Goal: Task Accomplishment & Management: Complete application form

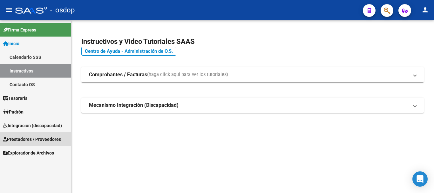
click at [31, 137] on span "Prestadores / Proveedores" at bounding box center [32, 139] width 58 height 7
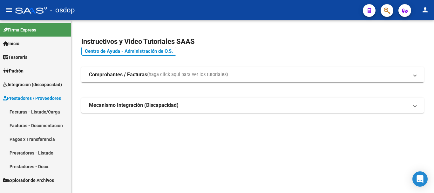
click at [26, 113] on link "Facturas - Listado/Carga" at bounding box center [35, 112] width 71 height 14
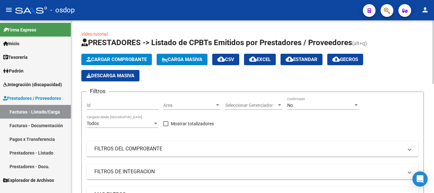
click at [90, 57] on icon "button" at bounding box center [88, 59] width 5 height 5
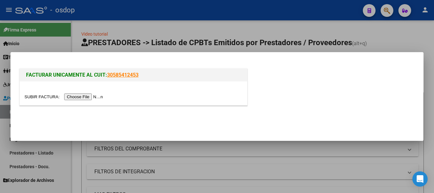
click at [78, 99] on input "file" at bounding box center [64, 96] width 80 height 7
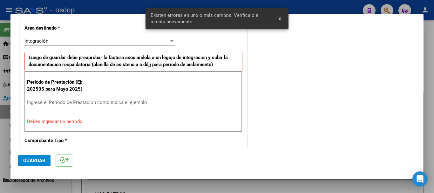
scroll to position [159, 0]
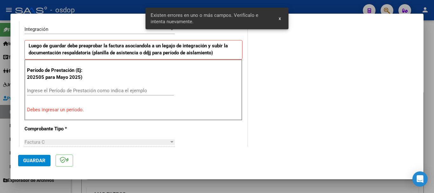
click at [81, 84] on div "Período de Prestación (Ej: 202505 para Mayo 2025) Ingrese el Período de Prestac…" at bounding box center [133, 89] width 218 height 61
click at [80, 88] on input "Ingrese el Período de Prestación como indica el ejemplo" at bounding box center [100, 91] width 147 height 6
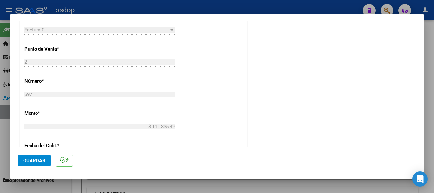
scroll to position [317, 0]
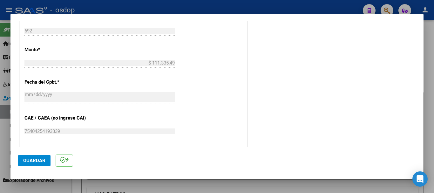
type input "202509"
click at [34, 161] on span "Guardar" at bounding box center [34, 161] width 22 height 6
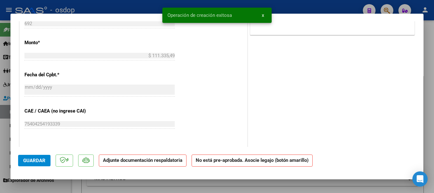
scroll to position [0, 0]
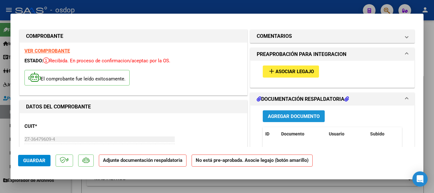
click at [294, 117] on span "Agregar Documento" at bounding box center [294, 116] width 52 height 6
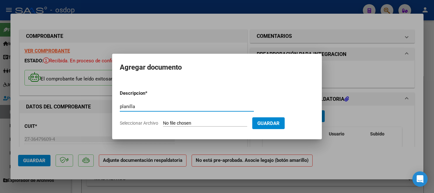
type input "planilla"
click at [155, 121] on span "Seleccionar Archivo" at bounding box center [139, 122] width 38 height 5
click at [163, 121] on input "Seleccionar Archivo" at bounding box center [205, 123] width 84 height 6
type input "C:\fakepath\plani ereza.pdf"
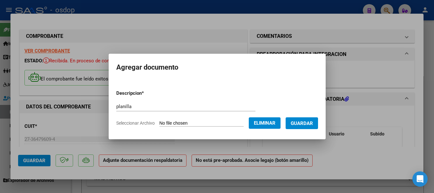
click at [298, 122] on span "Guardar" at bounding box center [302, 123] width 22 height 6
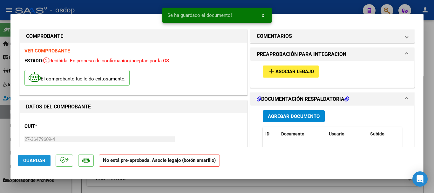
click at [33, 158] on span "Guardar" at bounding box center [34, 161] width 22 height 6
click at [276, 71] on span "Asociar Legajo" at bounding box center [295, 72] width 38 height 6
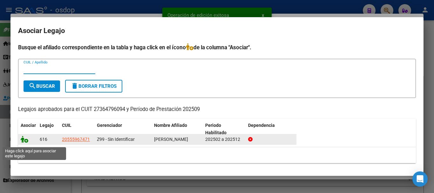
click at [23, 142] on icon at bounding box center [25, 139] width 8 height 7
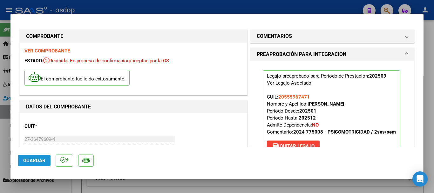
click at [39, 160] on span "Guardar" at bounding box center [34, 161] width 22 height 6
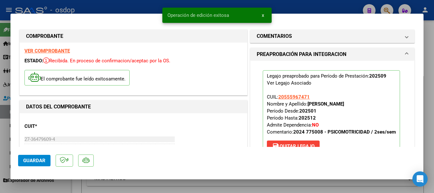
click at [282, 6] on div at bounding box center [217, 96] width 434 height 193
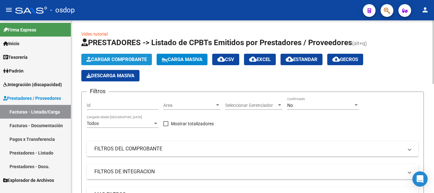
click at [118, 54] on button "Cargar Comprobante" at bounding box center [116, 59] width 71 height 11
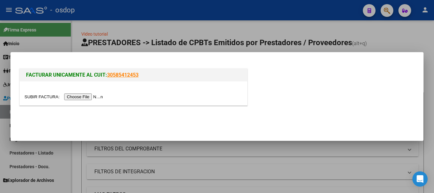
click at [93, 97] on input "file" at bounding box center [64, 96] width 80 height 7
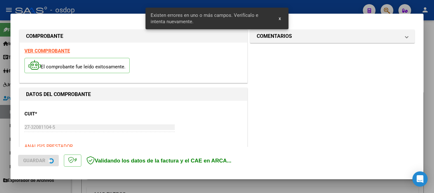
scroll to position [159, 0]
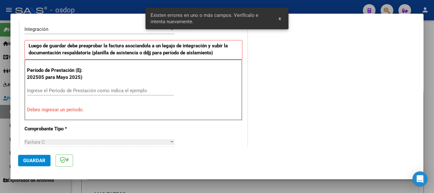
click at [96, 90] on input "Ingrese el Período de Prestación como indica el ejemplo" at bounding box center [100, 91] width 147 height 6
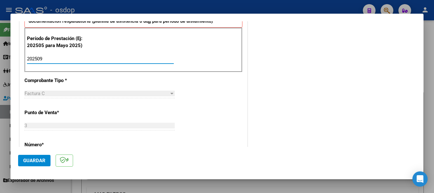
scroll to position [222, 0]
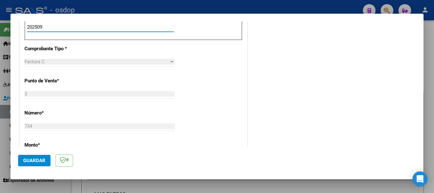
type input "202509"
click at [43, 157] on button "Guardar" at bounding box center [34, 160] width 32 height 11
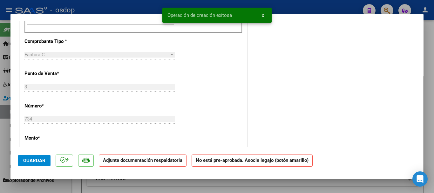
scroll to position [0, 0]
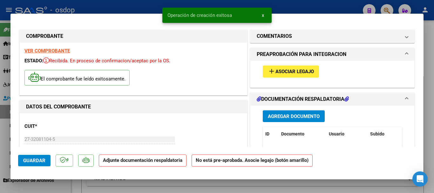
click at [279, 113] on span "Agregar Documento" at bounding box center [294, 116] width 52 height 6
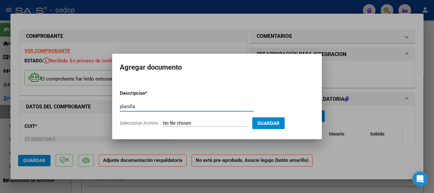
type input "planilla"
click at [141, 120] on form "Descripcion * planilla Escriba aquí una descripcion Seleccionar Archivo Guardar" at bounding box center [217, 108] width 194 height 46
click at [141, 110] on div "planilla Escriba aquí una descripcion" at bounding box center [187, 107] width 134 height 10
click at [144, 121] on span "Seleccionar Archivo" at bounding box center [139, 122] width 38 height 5
click at [163, 121] on input "Seleccionar Archivo" at bounding box center [205, 123] width 84 height 6
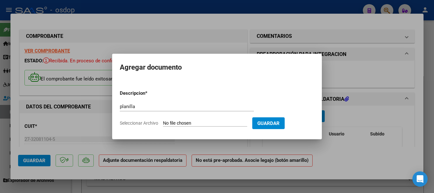
type input "C:\fakepath\planilla gonza.pdf"
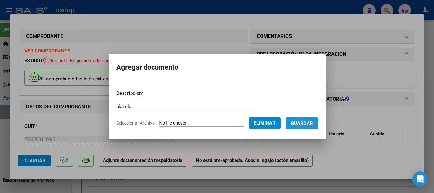
click at [304, 124] on span "Guardar" at bounding box center [302, 123] width 22 height 6
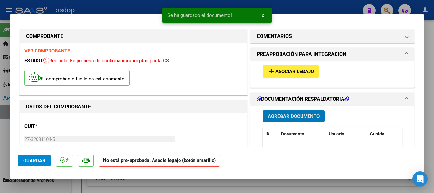
click at [37, 160] on span "Guardar" at bounding box center [34, 161] width 22 height 6
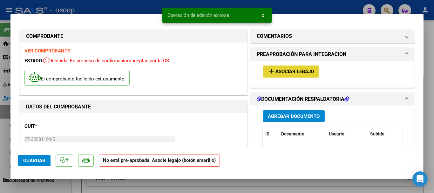
click at [283, 72] on span "Asociar Legajo" at bounding box center [295, 72] width 38 height 6
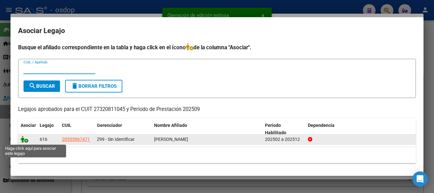
click at [23, 137] on icon at bounding box center [25, 139] width 8 height 7
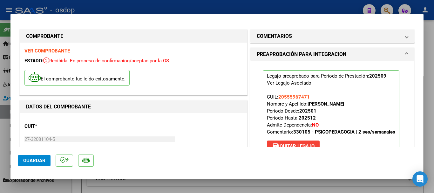
click at [40, 158] on span "Guardar" at bounding box center [34, 161] width 22 height 6
click at [291, 9] on div at bounding box center [217, 96] width 434 height 193
type input "$ 0,00"
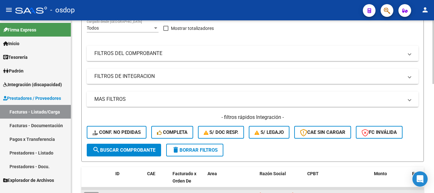
scroll to position [159, 0]
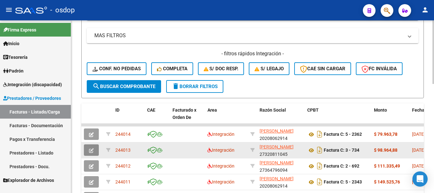
click at [91, 150] on icon "button" at bounding box center [91, 150] width 5 height 5
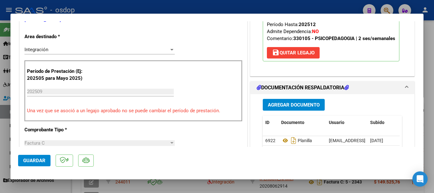
scroll to position [0, 0]
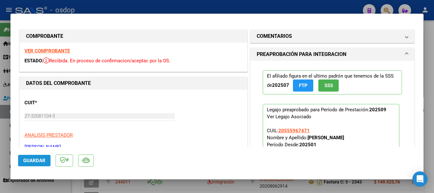
click at [31, 159] on span "Guardar" at bounding box center [34, 161] width 22 height 6
click at [289, 8] on div at bounding box center [217, 96] width 434 height 193
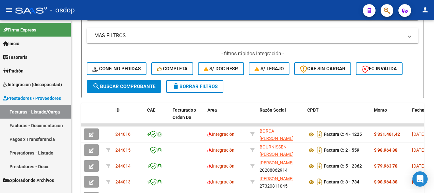
scroll to position [159, 0]
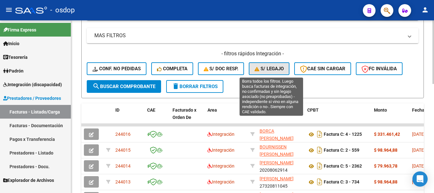
click at [264, 69] on span "S/ legajo" at bounding box center [269, 69] width 29 height 6
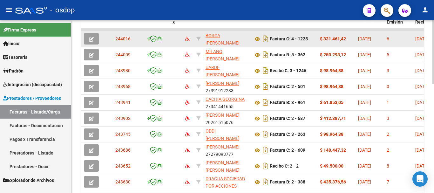
scroll to position [286, 0]
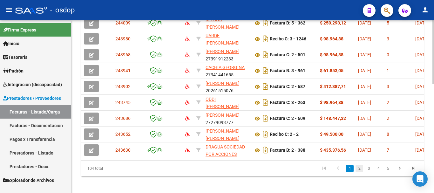
click at [360, 171] on link "2" at bounding box center [360, 168] width 8 height 7
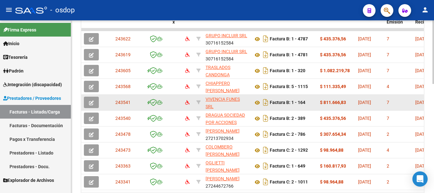
scroll to position [295, 0]
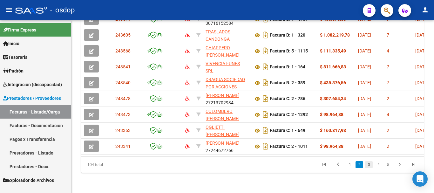
click at [370, 165] on link "3" at bounding box center [369, 164] width 8 height 7
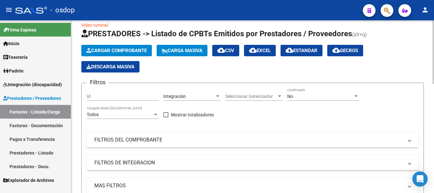
scroll to position [0, 0]
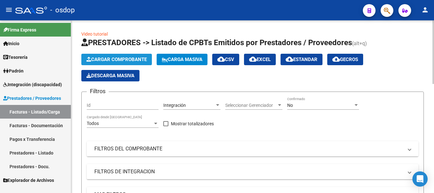
click at [118, 58] on span "Cargar Comprobante" at bounding box center [116, 60] width 60 height 6
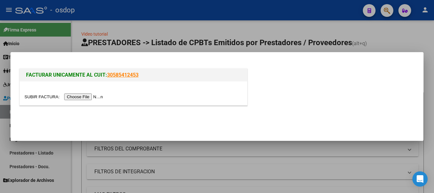
click at [93, 98] on input "file" at bounding box center [64, 96] width 80 height 7
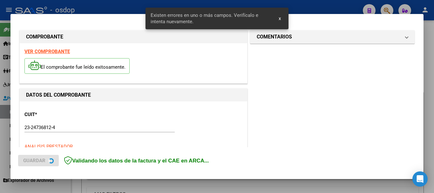
scroll to position [159, 0]
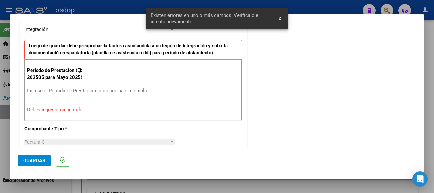
click at [71, 92] on input "Ingrese el Período de Prestación como indica el ejemplo" at bounding box center [100, 91] width 147 height 6
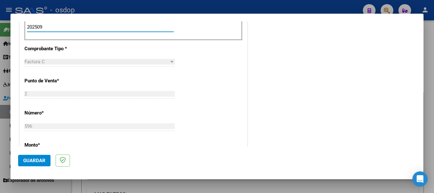
scroll to position [254, 0]
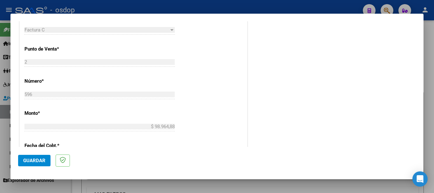
type input "202509"
click at [45, 156] on button "Guardar" at bounding box center [34, 160] width 32 height 11
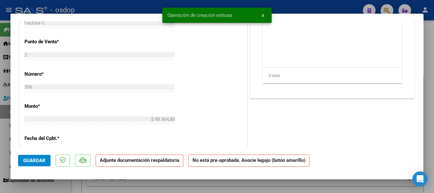
scroll to position [0, 0]
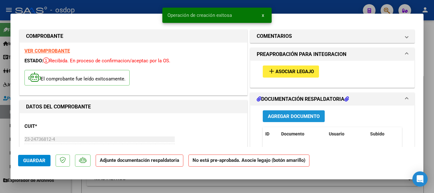
click at [280, 120] on button "Agregar Documento" at bounding box center [294, 116] width 62 height 12
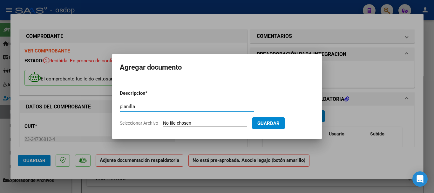
type input "planilla"
click at [149, 122] on span "Seleccionar Archivo" at bounding box center [139, 122] width 38 height 5
click at [163, 122] on input "Seleccionar Archivo" at bounding box center [205, 123] width 84 height 6
type input "C:\fakepath\planilla garc.pdf"
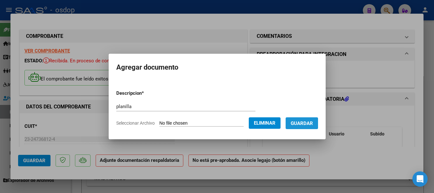
click at [305, 122] on span "Guardar" at bounding box center [302, 123] width 22 height 6
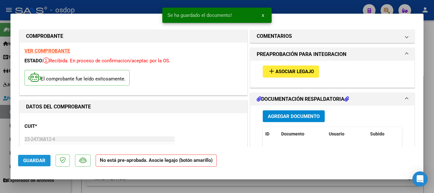
click at [28, 161] on span "Guardar" at bounding box center [34, 161] width 22 height 6
click at [279, 71] on span "Asociar Legajo" at bounding box center [295, 72] width 38 height 6
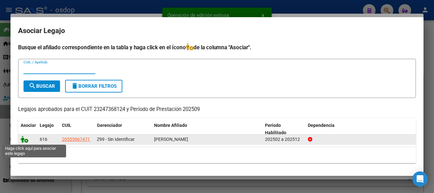
click at [23, 139] on icon at bounding box center [25, 139] width 8 height 7
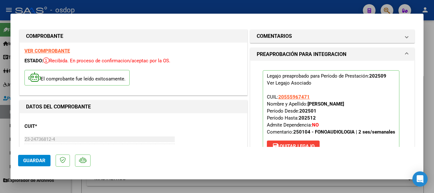
click at [35, 160] on span "Guardar" at bounding box center [34, 161] width 22 height 6
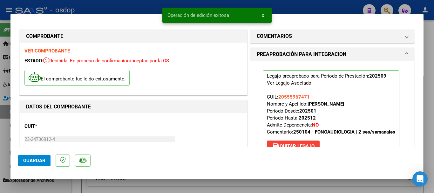
click at [304, 8] on div at bounding box center [217, 96] width 434 height 193
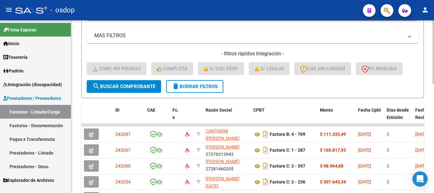
scroll to position [295, 0]
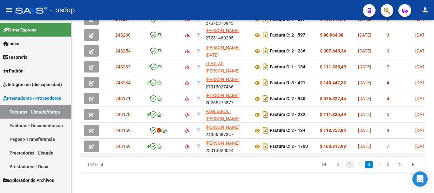
click at [350, 165] on link "1" at bounding box center [350, 164] width 8 height 7
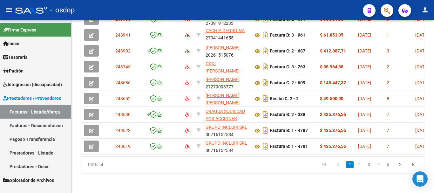
click at [340, 165] on icon "go to previous page" at bounding box center [338, 165] width 8 height 8
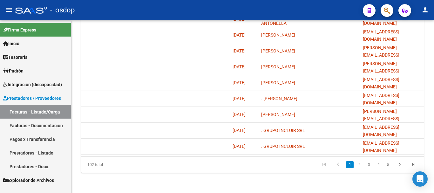
click at [360, 166] on link "2" at bounding box center [360, 164] width 8 height 7
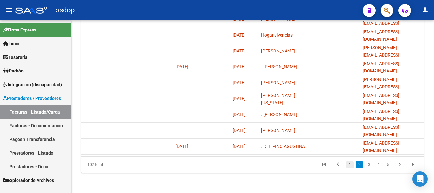
click at [351, 164] on link "1" at bounding box center [350, 164] width 8 height 7
drag, startPoint x: 341, startPoint y: 158, endPoint x: 303, endPoint y: 160, distance: 37.5
click at [303, 160] on div "102 total 1 2 3 4 5" at bounding box center [252, 165] width 343 height 16
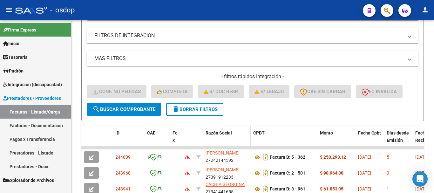
scroll to position [168, 0]
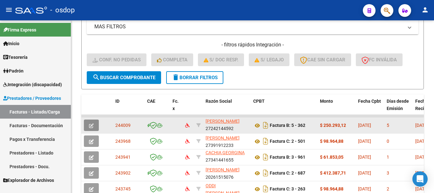
click at [92, 124] on icon "button" at bounding box center [91, 125] width 5 height 5
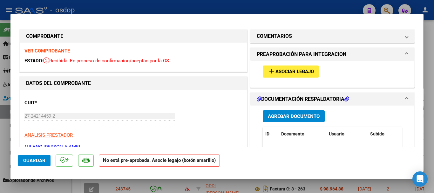
scroll to position [32, 0]
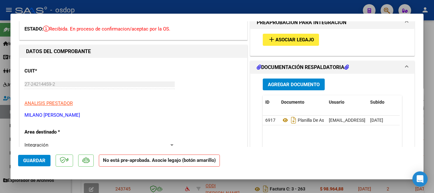
click at [243, 8] on div at bounding box center [217, 96] width 434 height 193
type input "$ 0,00"
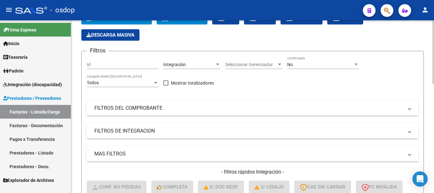
scroll to position [0, 0]
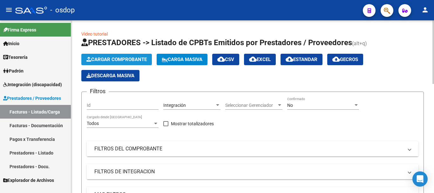
click at [135, 60] on span "Cargar Comprobante" at bounding box center [116, 60] width 60 height 6
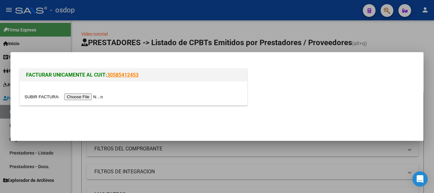
click at [91, 92] on div at bounding box center [134, 93] width 228 height 24
click at [91, 96] on input "file" at bounding box center [64, 96] width 80 height 7
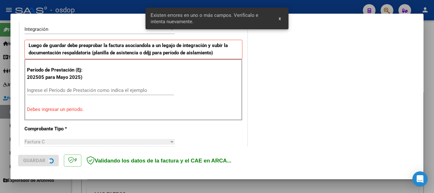
scroll to position [159, 0]
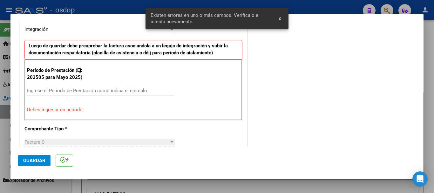
click at [94, 89] on input "Ingrese el Período de Prestación como indica el ejemplo" at bounding box center [100, 91] width 147 height 6
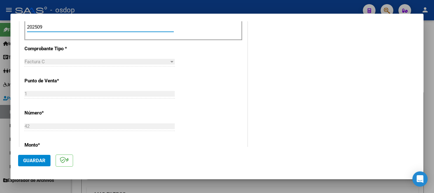
scroll to position [254, 0]
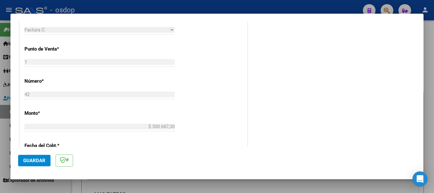
type input "202509"
click at [45, 161] on button "Guardar" at bounding box center [34, 160] width 32 height 11
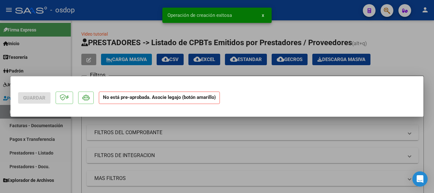
scroll to position [0, 0]
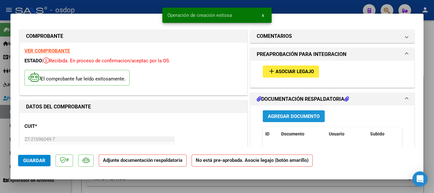
click at [278, 114] on span "Agregar Documento" at bounding box center [294, 116] width 52 height 6
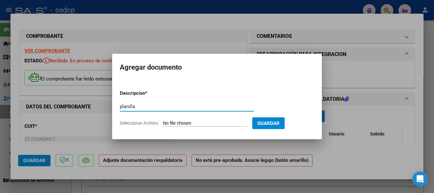
type input "planilla"
click at [151, 123] on span "Seleccionar Archivo" at bounding box center [139, 122] width 38 height 5
click at [163, 123] on input "Seleccionar Archivo" at bounding box center [205, 123] width 84 height 6
type input "C:\fakepath\plani mensa.pdf"
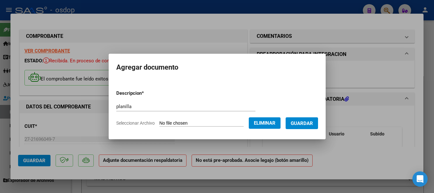
click at [307, 122] on span "Guardar" at bounding box center [302, 123] width 22 height 6
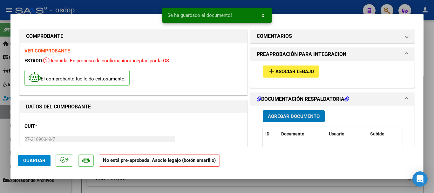
click at [38, 159] on span "Guardar" at bounding box center [34, 161] width 22 height 6
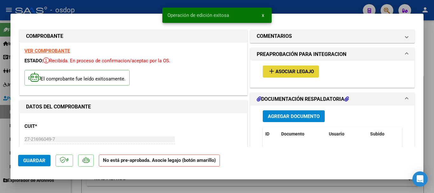
click at [276, 73] on span "Asociar Legajo" at bounding box center [295, 72] width 38 height 6
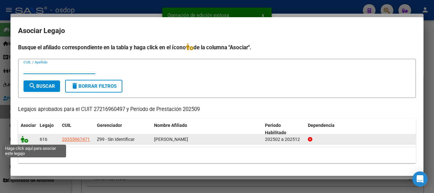
click at [22, 140] on icon at bounding box center [25, 139] width 8 height 7
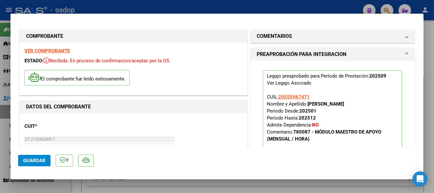
click at [27, 161] on span "Guardar" at bounding box center [34, 161] width 22 height 6
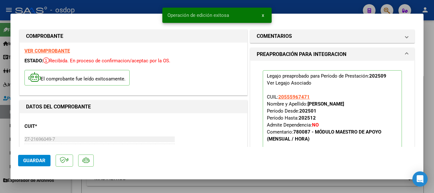
click at [134, 6] on div at bounding box center [217, 96] width 434 height 193
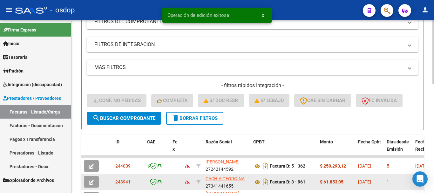
scroll to position [191, 0]
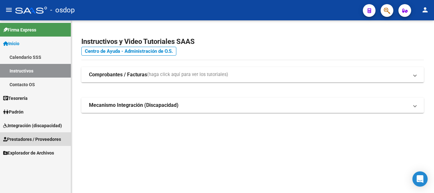
click at [29, 139] on span "Prestadores / Proveedores" at bounding box center [32, 139] width 58 height 7
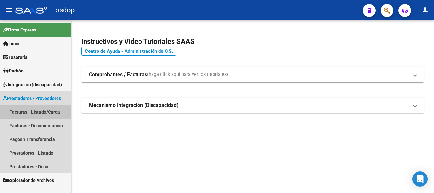
click at [27, 110] on link "Facturas - Listado/Carga" at bounding box center [35, 112] width 71 height 14
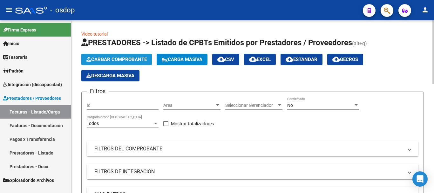
click at [119, 58] on span "Cargar Comprobante" at bounding box center [116, 60] width 60 height 6
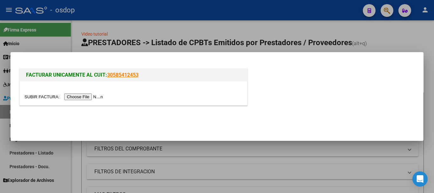
click at [93, 97] on input "file" at bounding box center [64, 96] width 80 height 7
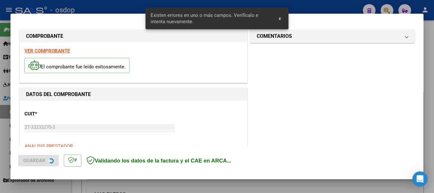
scroll to position [159, 0]
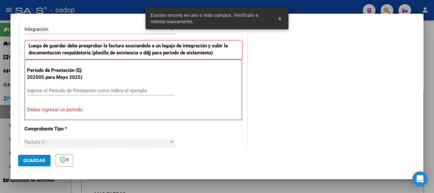
click at [72, 92] on input "Ingrese el Período de Prestación como indica el ejemplo" at bounding box center [100, 91] width 147 height 6
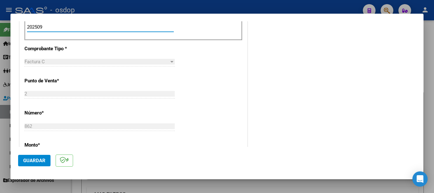
scroll to position [286, 0]
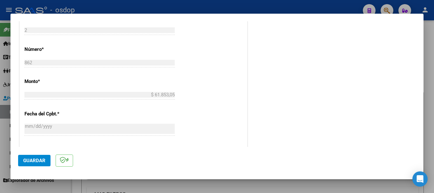
type input "202509"
click at [34, 160] on span "Guardar" at bounding box center [34, 161] width 22 height 6
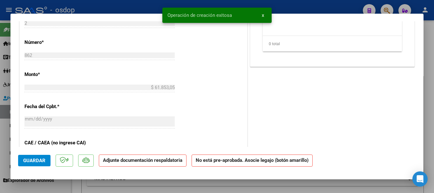
scroll to position [0, 0]
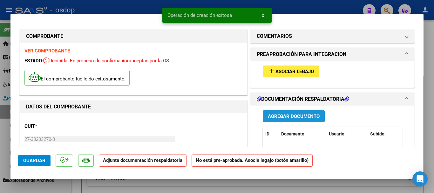
click at [271, 113] on span "Agregar Documento" at bounding box center [294, 116] width 52 height 6
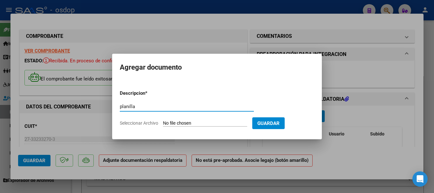
type input "planilla"
click at [153, 122] on span "Seleccionar Archivo" at bounding box center [139, 122] width 38 height 5
click at [163, 122] on input "Seleccionar Archivo" at bounding box center [205, 123] width 84 height 6
type input "C:\fakepath\asi pla.pdf"
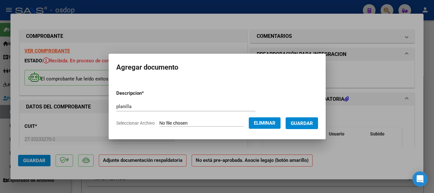
click at [303, 121] on span "Guardar" at bounding box center [302, 123] width 22 height 6
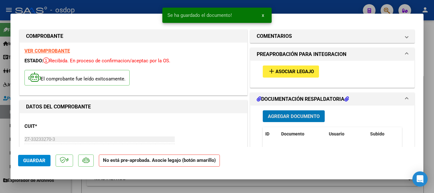
click at [26, 162] on span "Guardar" at bounding box center [34, 161] width 22 height 6
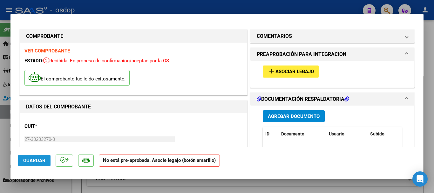
click at [35, 158] on span "Guardar" at bounding box center [34, 161] width 22 height 6
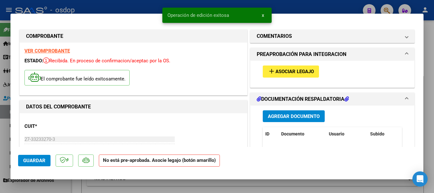
click at [291, 68] on button "add Asociar Legajo" at bounding box center [291, 71] width 56 height 12
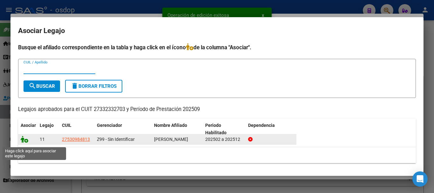
click at [21, 143] on icon at bounding box center [25, 139] width 8 height 7
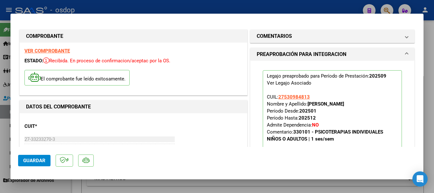
click at [41, 158] on span "Guardar" at bounding box center [34, 161] width 22 height 6
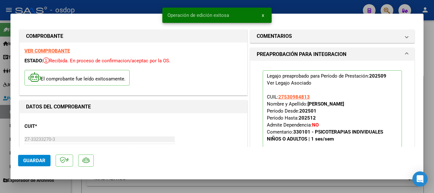
click at [106, 9] on div at bounding box center [217, 96] width 434 height 193
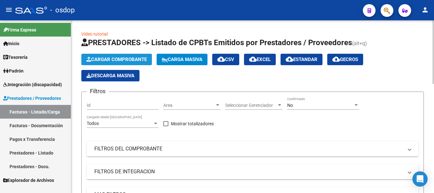
click at [130, 56] on button "Cargar Comprobante" at bounding box center [116, 59] width 71 height 11
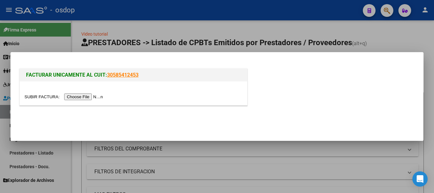
click at [94, 98] on input "file" at bounding box center [64, 96] width 80 height 7
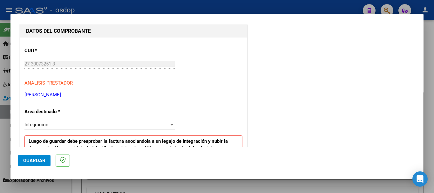
scroll to position [127, 0]
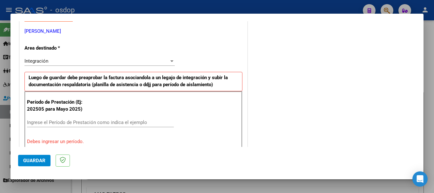
click at [89, 121] on input "Ingrese el Período de Prestación como indica el ejemplo" at bounding box center [100, 122] width 147 height 6
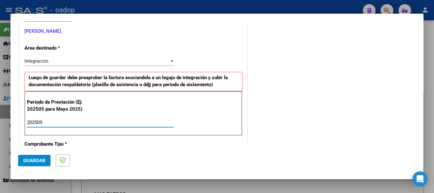
type input "202509"
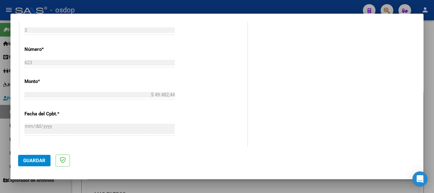
scroll to position [317, 0]
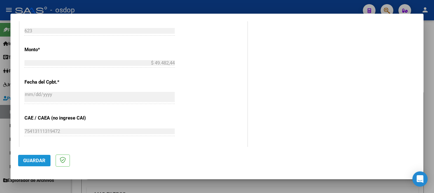
click at [44, 161] on span "Guardar" at bounding box center [34, 161] width 22 height 6
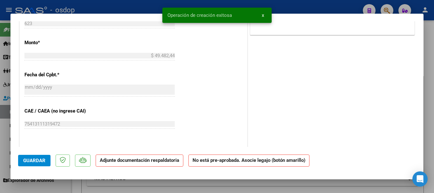
scroll to position [0, 0]
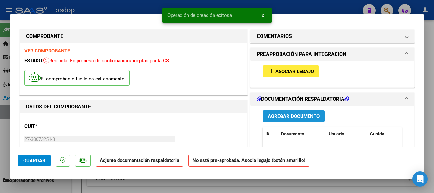
click at [274, 118] on span "Agregar Documento" at bounding box center [294, 116] width 52 height 6
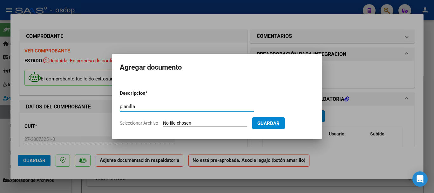
type input "planilla"
click at [136, 120] on app-file-uploader "Seleccionar Archivo" at bounding box center [186, 123] width 133 height 6
click at [151, 123] on span "Seleccionar Archivo" at bounding box center [139, 122] width 38 height 5
click at [163, 123] on input "Seleccionar Archivo" at bounding box center [205, 123] width 84 height 6
type input "C:\fakepath\asi ti.pdf"
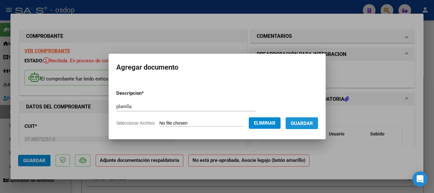
click at [304, 124] on span "Guardar" at bounding box center [302, 123] width 22 height 6
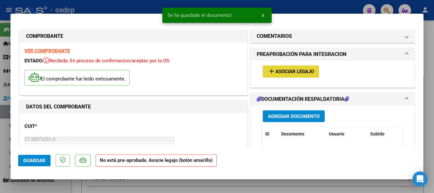
click at [281, 73] on span "Asociar Legajo" at bounding box center [295, 72] width 38 height 6
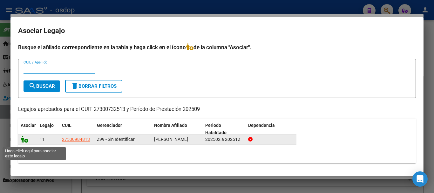
click at [24, 143] on icon at bounding box center [25, 139] width 8 height 7
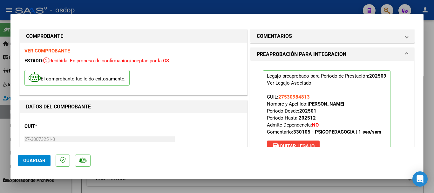
click at [31, 160] on span "Guardar" at bounding box center [34, 161] width 22 height 6
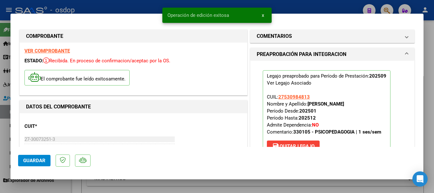
click at [143, 9] on div at bounding box center [217, 96] width 434 height 193
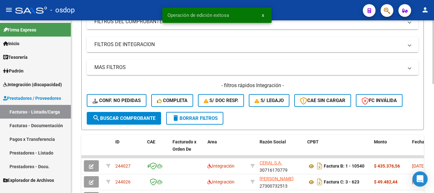
scroll to position [159, 0]
